Goal: Transaction & Acquisition: Purchase product/service

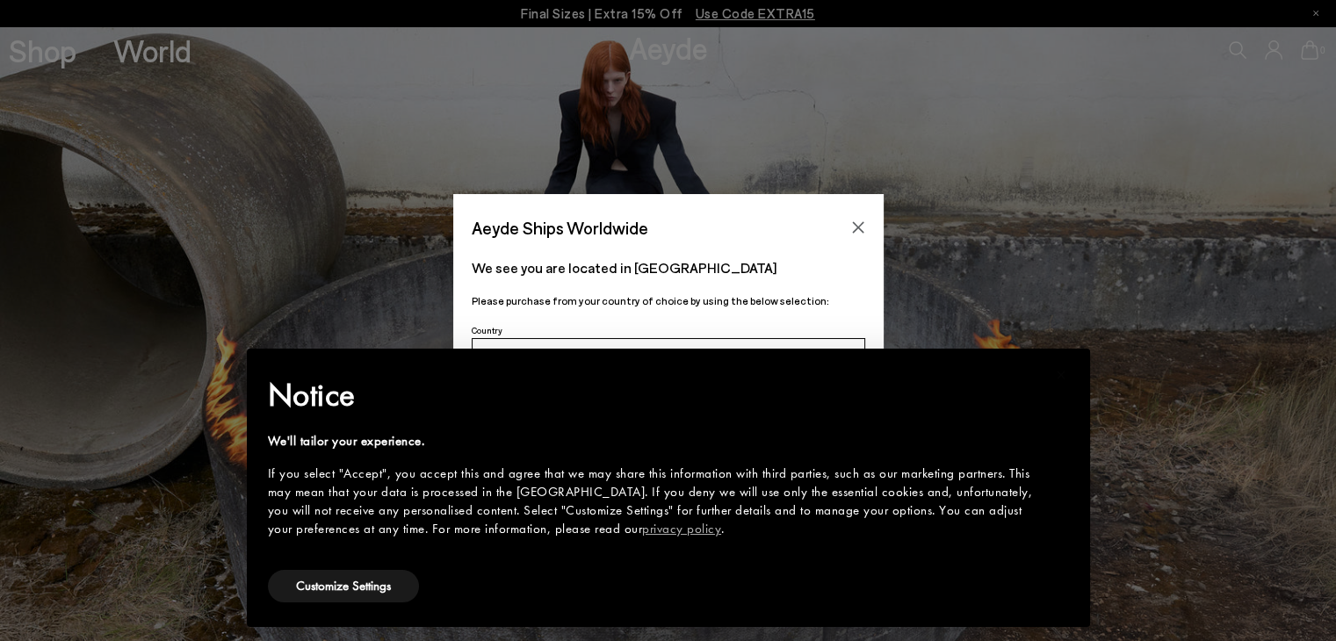
drag, startPoint x: 1019, startPoint y: 315, endPoint x: 952, endPoint y: 321, distance: 67.0
click at [1018, 314] on div "Aeyde Ships Worldwide We see you are located in Suisse Please purchase from you…" at bounding box center [668, 320] width 1336 height 253
click at [363, 588] on button "Customize Settings" at bounding box center [343, 586] width 151 height 33
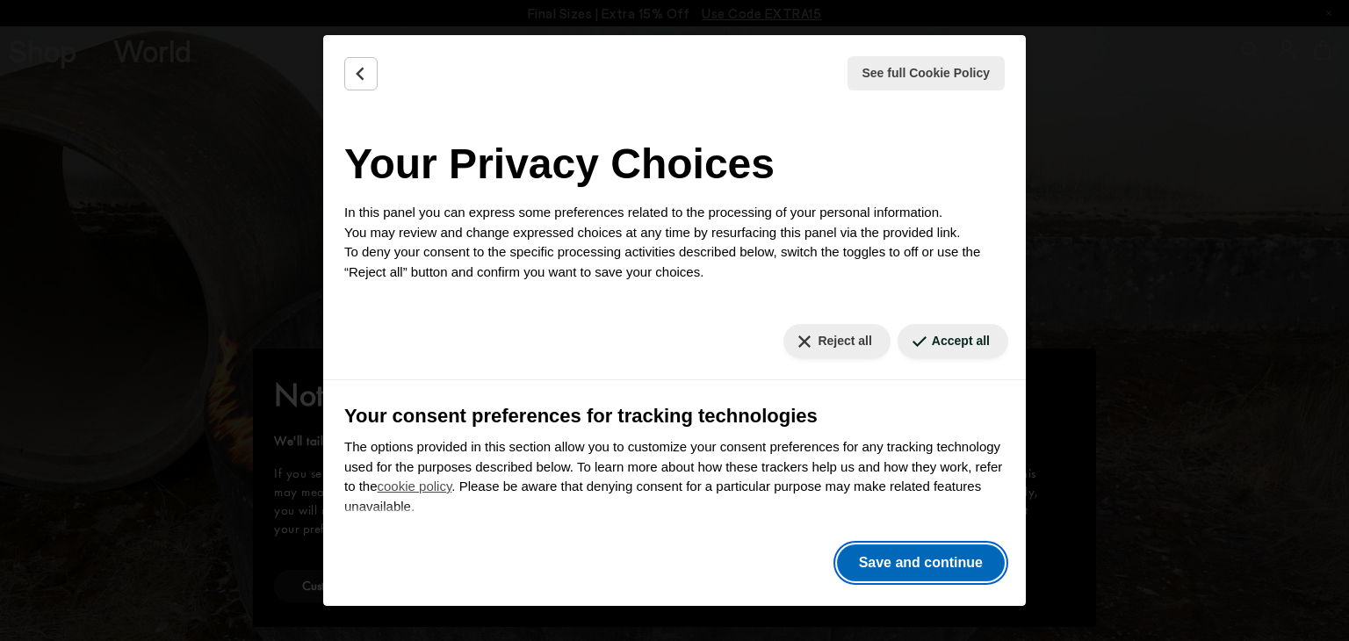
click at [914, 564] on button "Save and continue" at bounding box center [921, 563] width 168 height 37
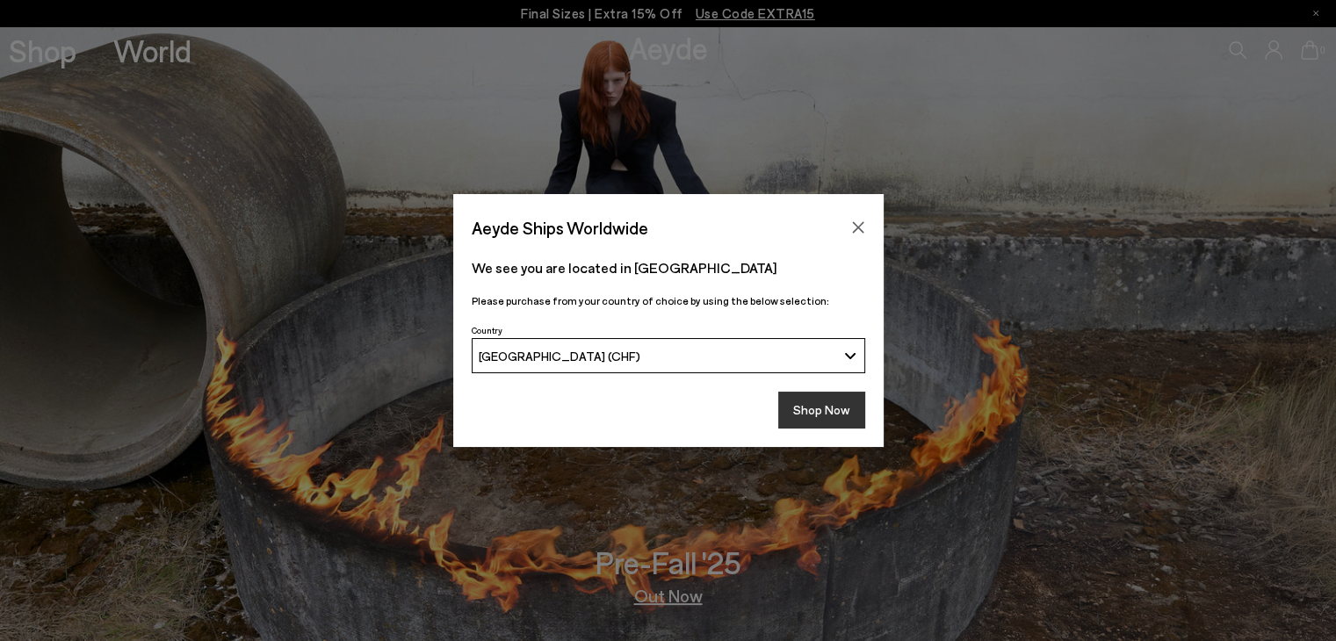
click at [823, 420] on button "Shop Now" at bounding box center [821, 410] width 87 height 37
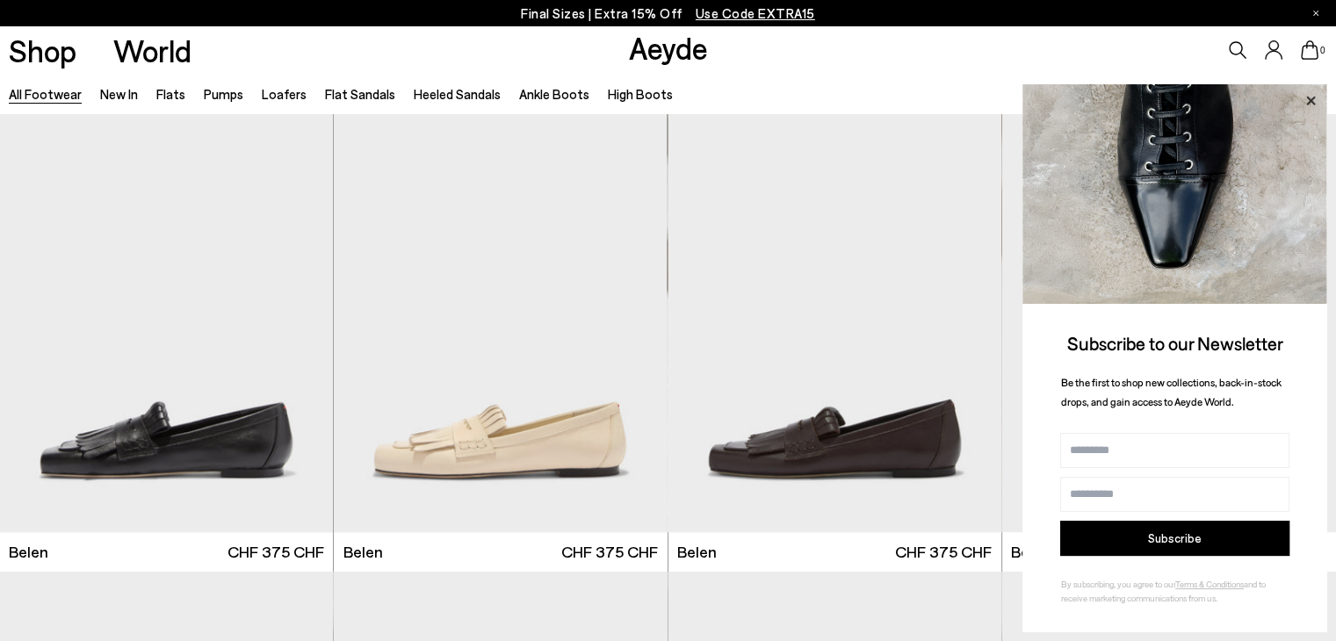
click at [1307, 97] on icon at bounding box center [1310, 100] width 9 height 9
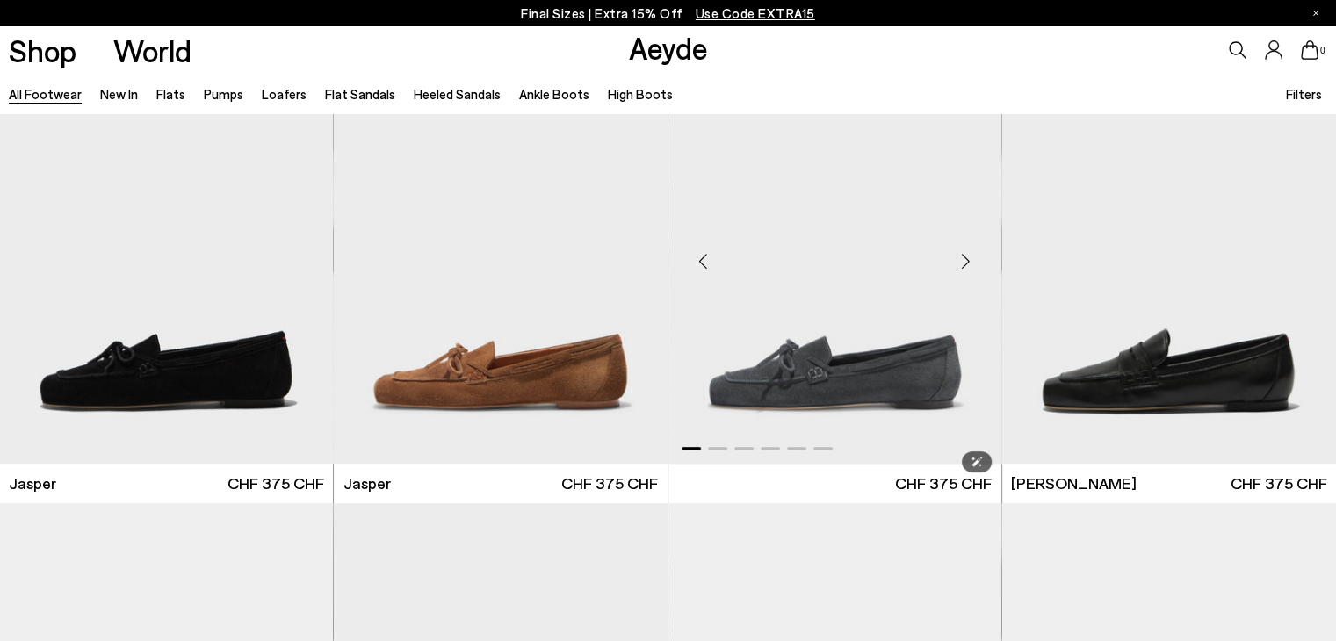
scroll to position [966, 0]
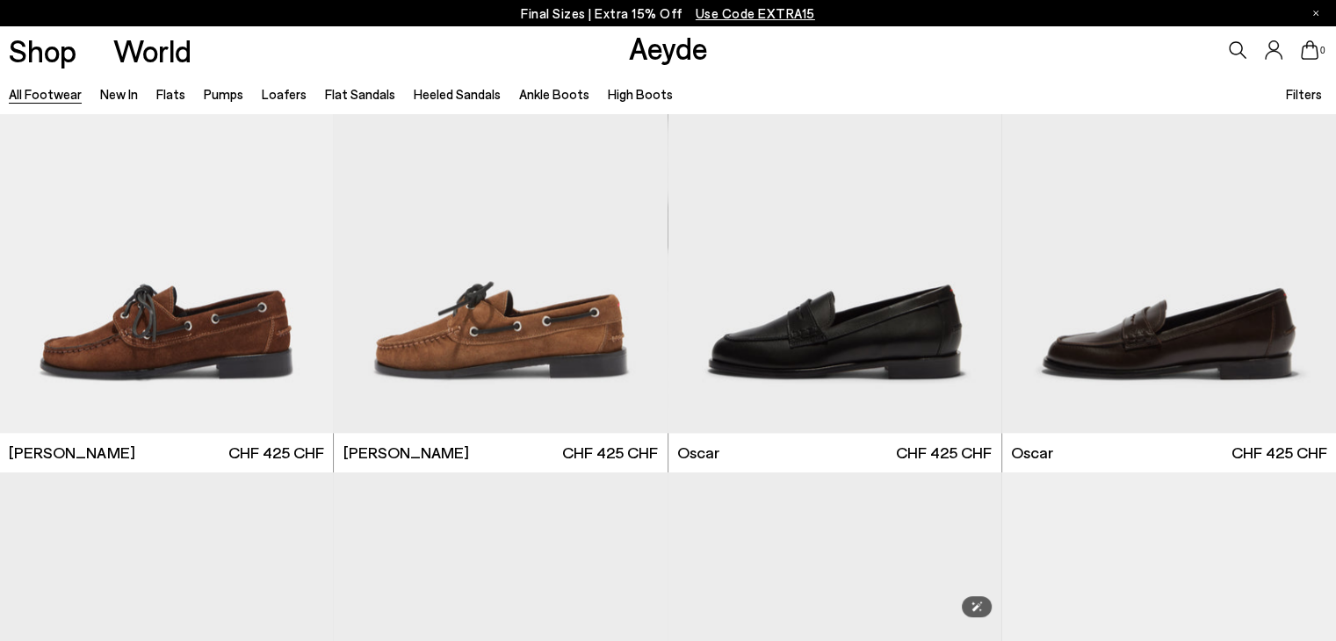
scroll to position [2459, 0]
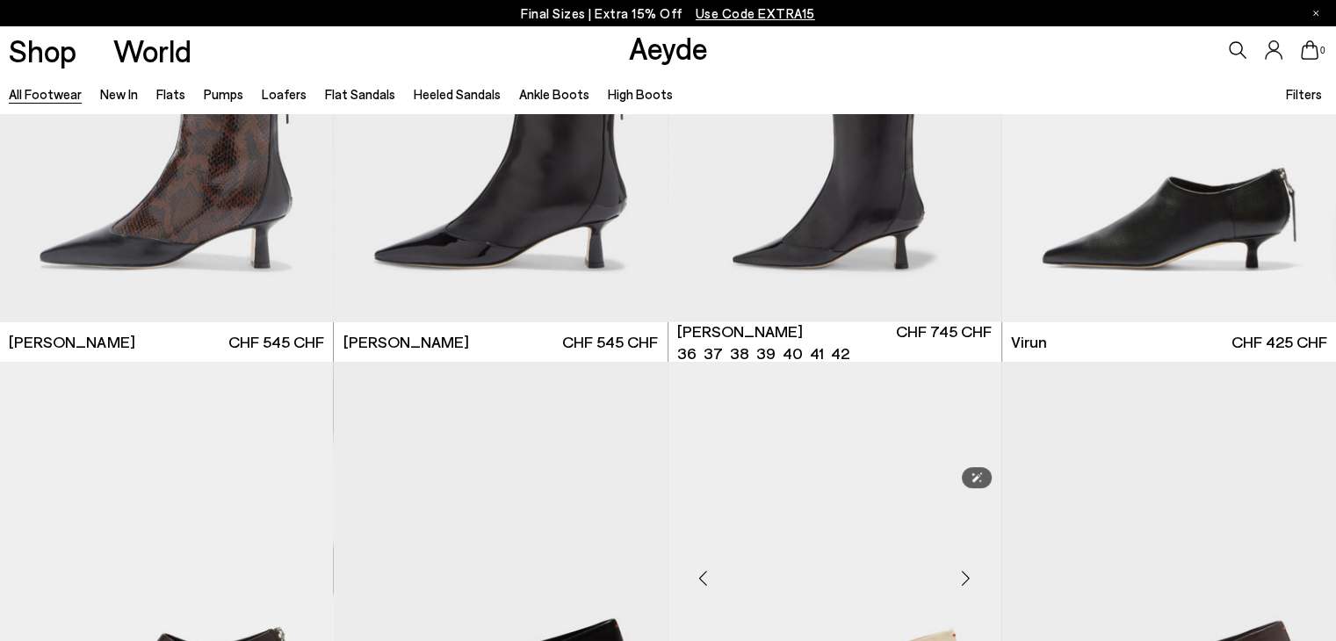
scroll to position [5534, 0]
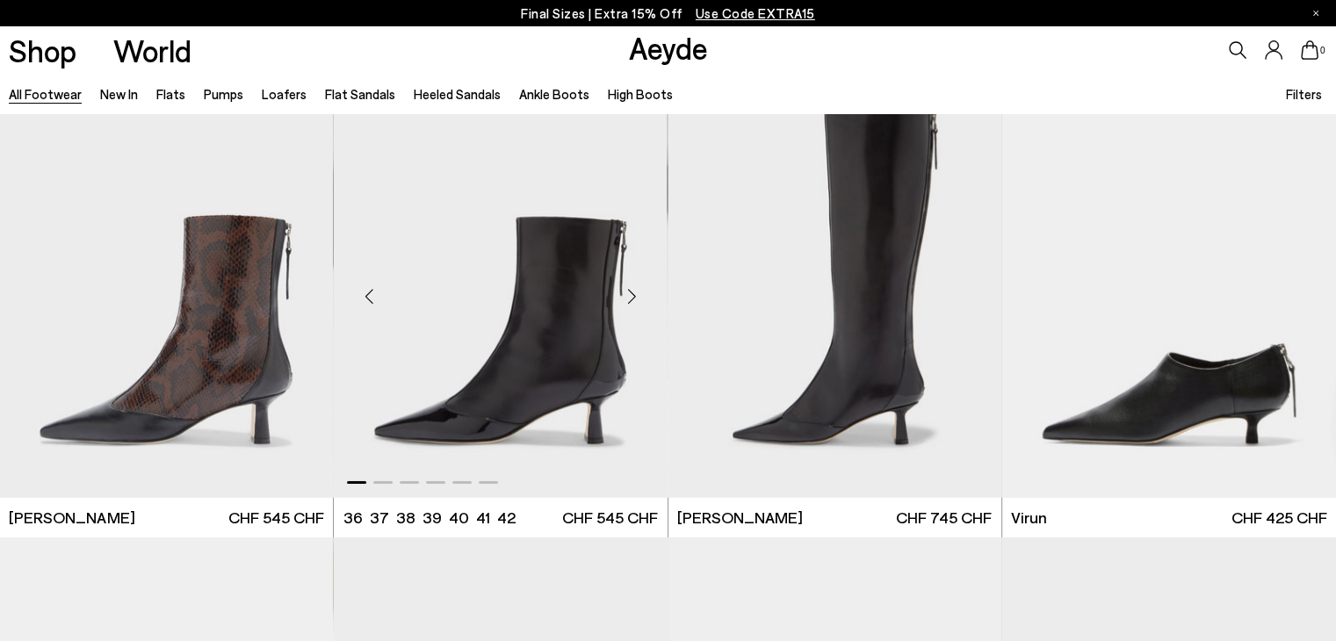
click at [628, 297] on div "Next slide" at bounding box center [632, 296] width 53 height 53
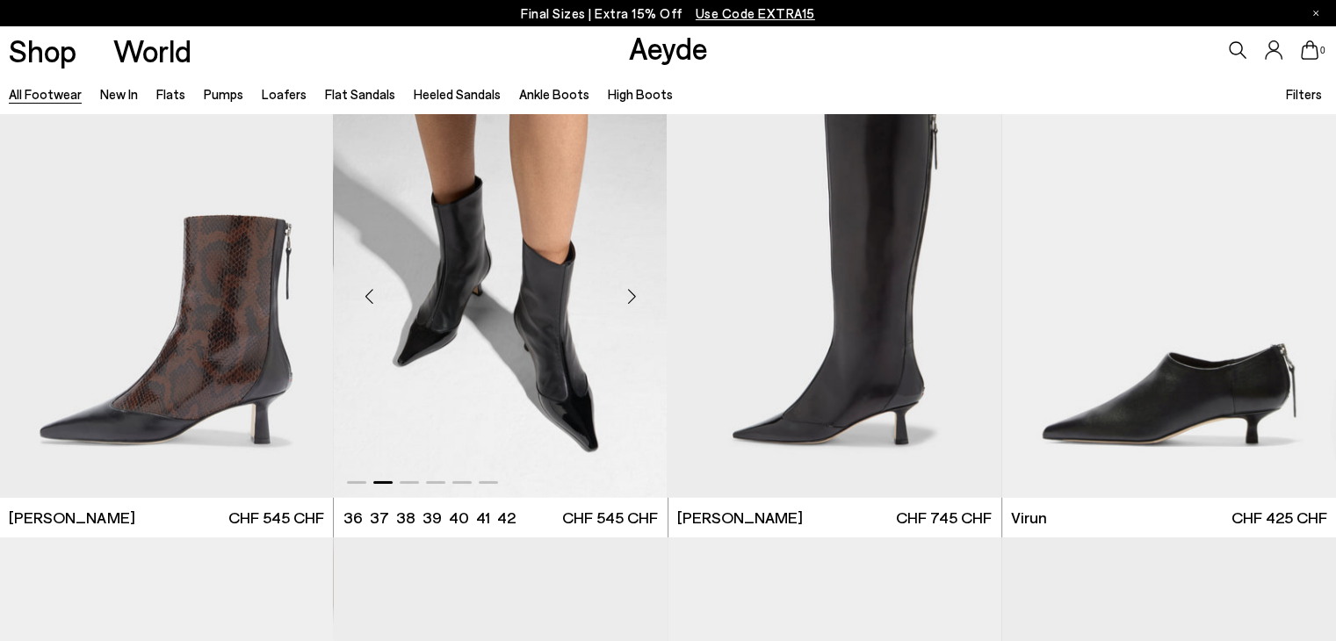
click at [628, 297] on div "Next slide" at bounding box center [632, 296] width 53 height 53
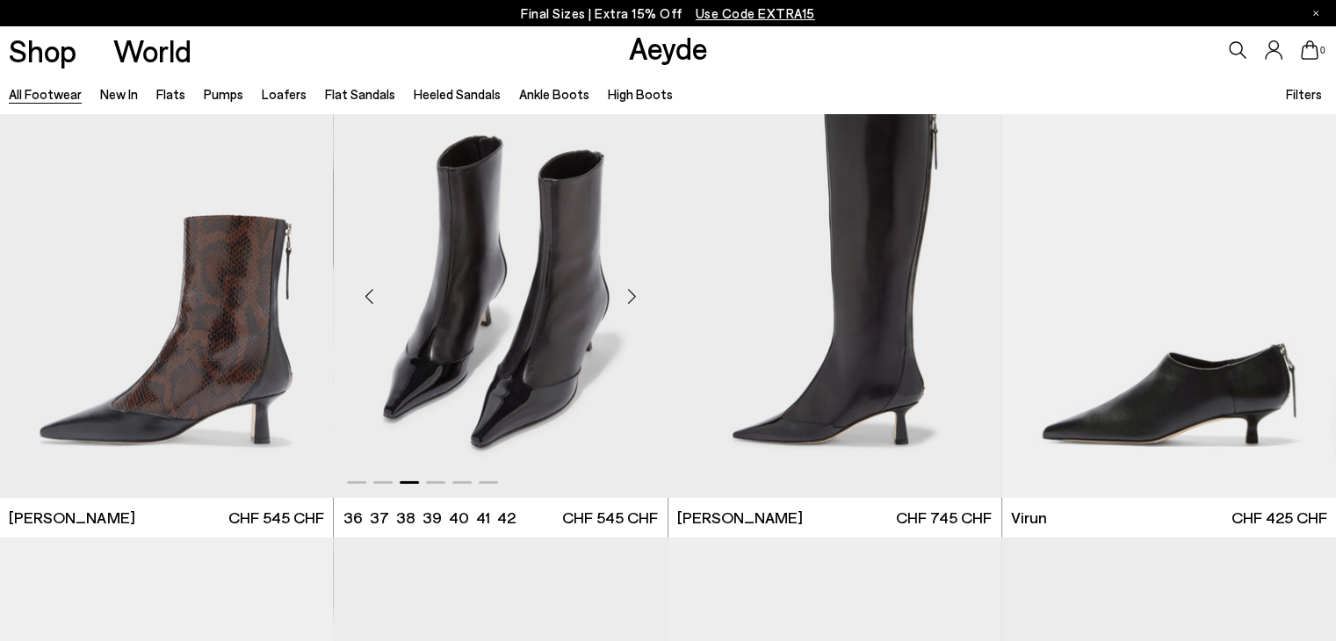
scroll to position [5973, 0]
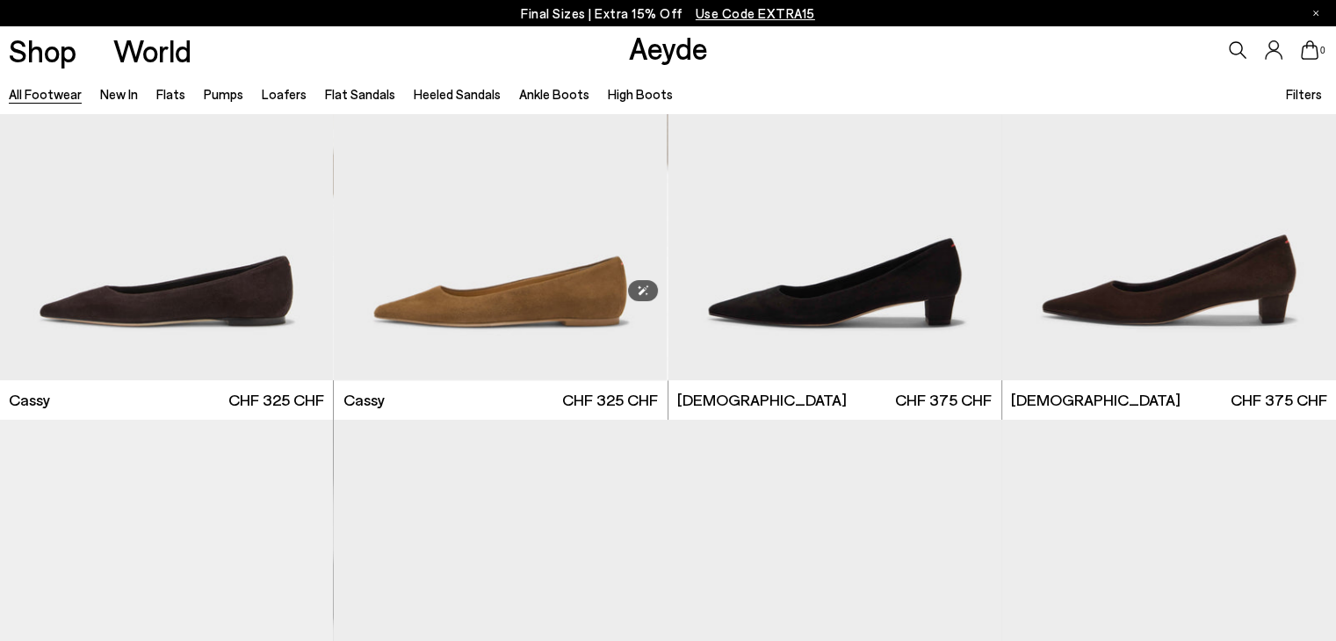
scroll to position [8081, 0]
